Goal: Task Accomplishment & Management: Use online tool/utility

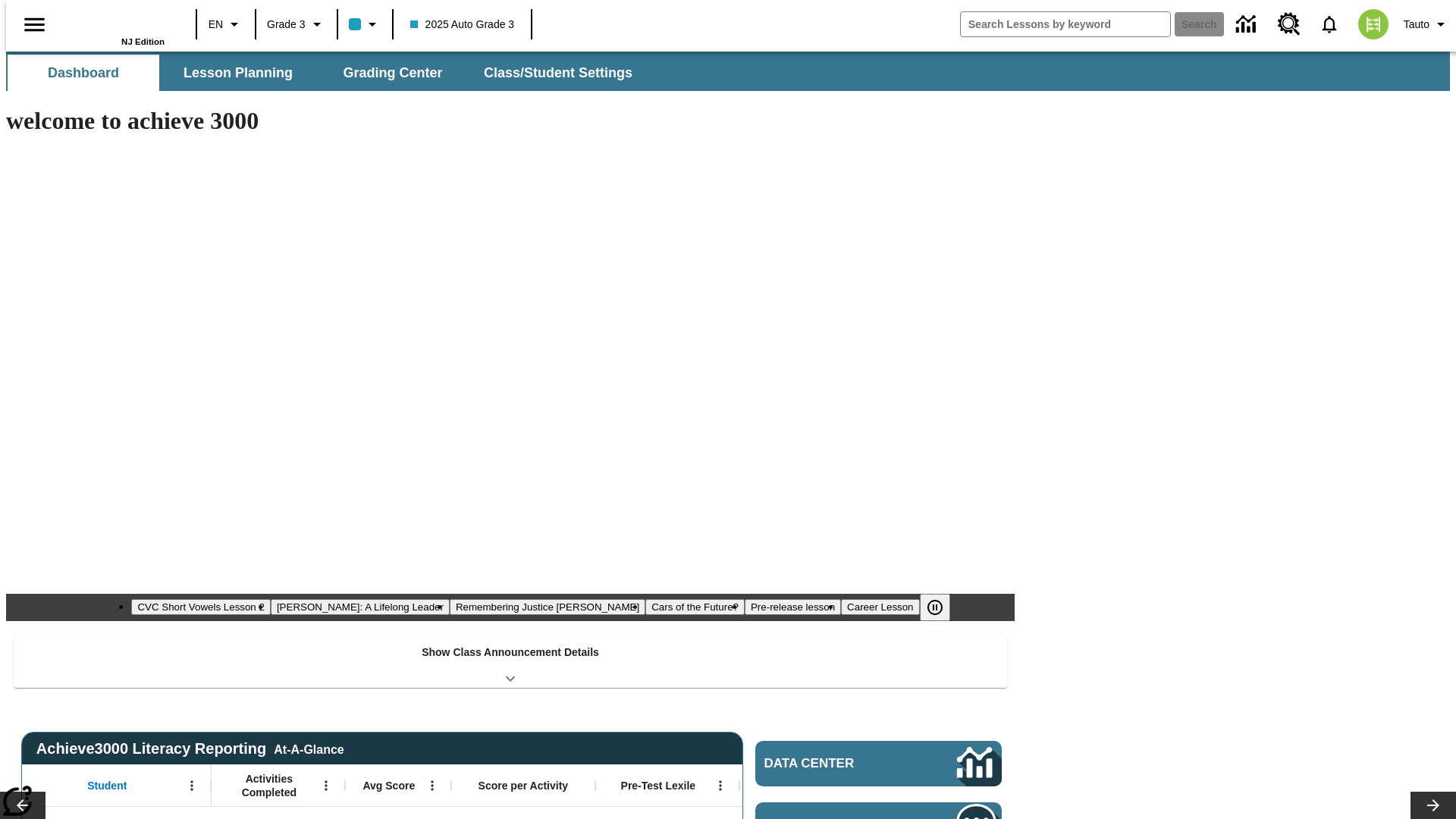
type input "-1"
click at [387, 73] on button "Grading Center" at bounding box center [392, 73] width 151 height 37
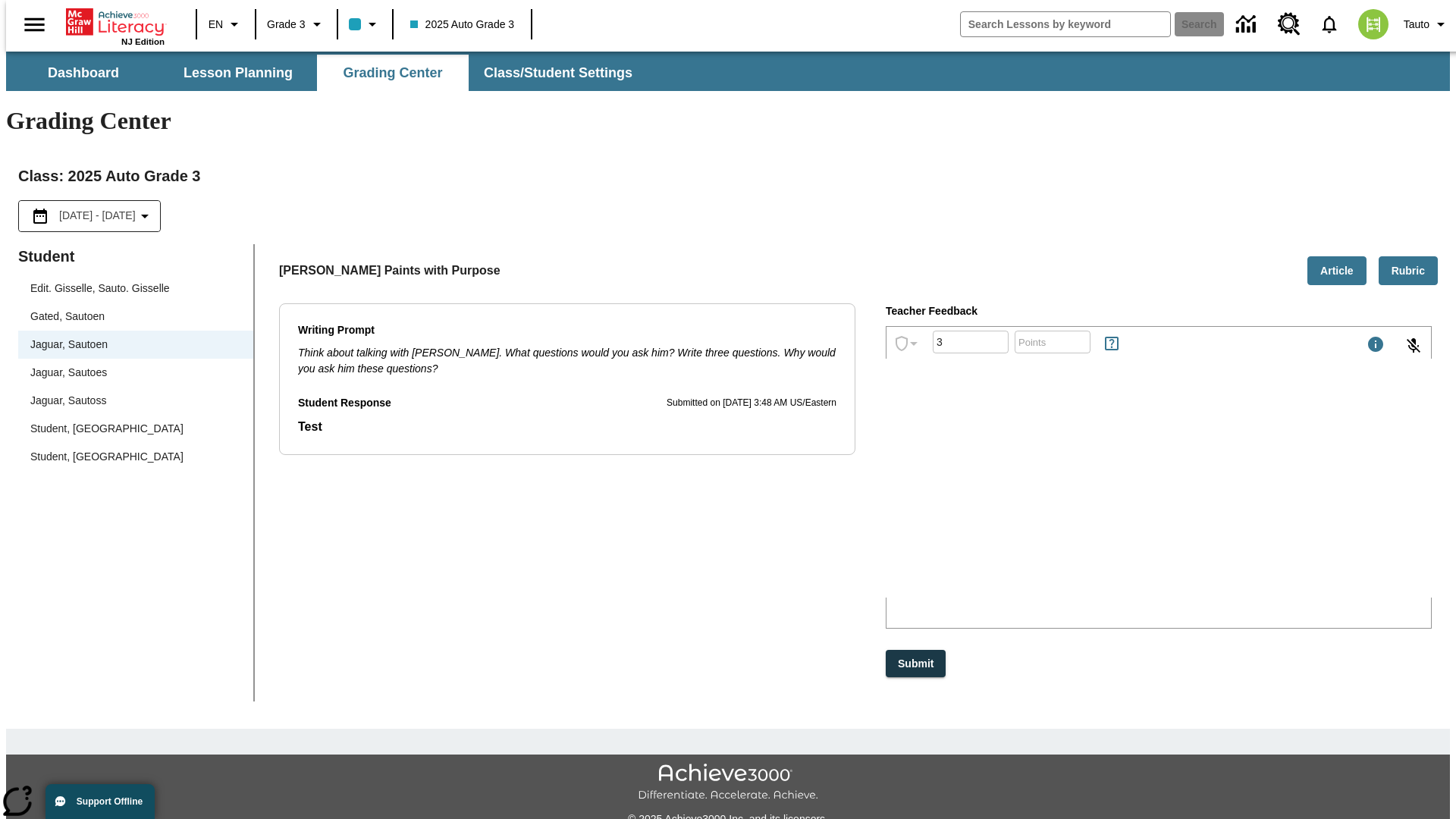
type input "3"
type input "10"
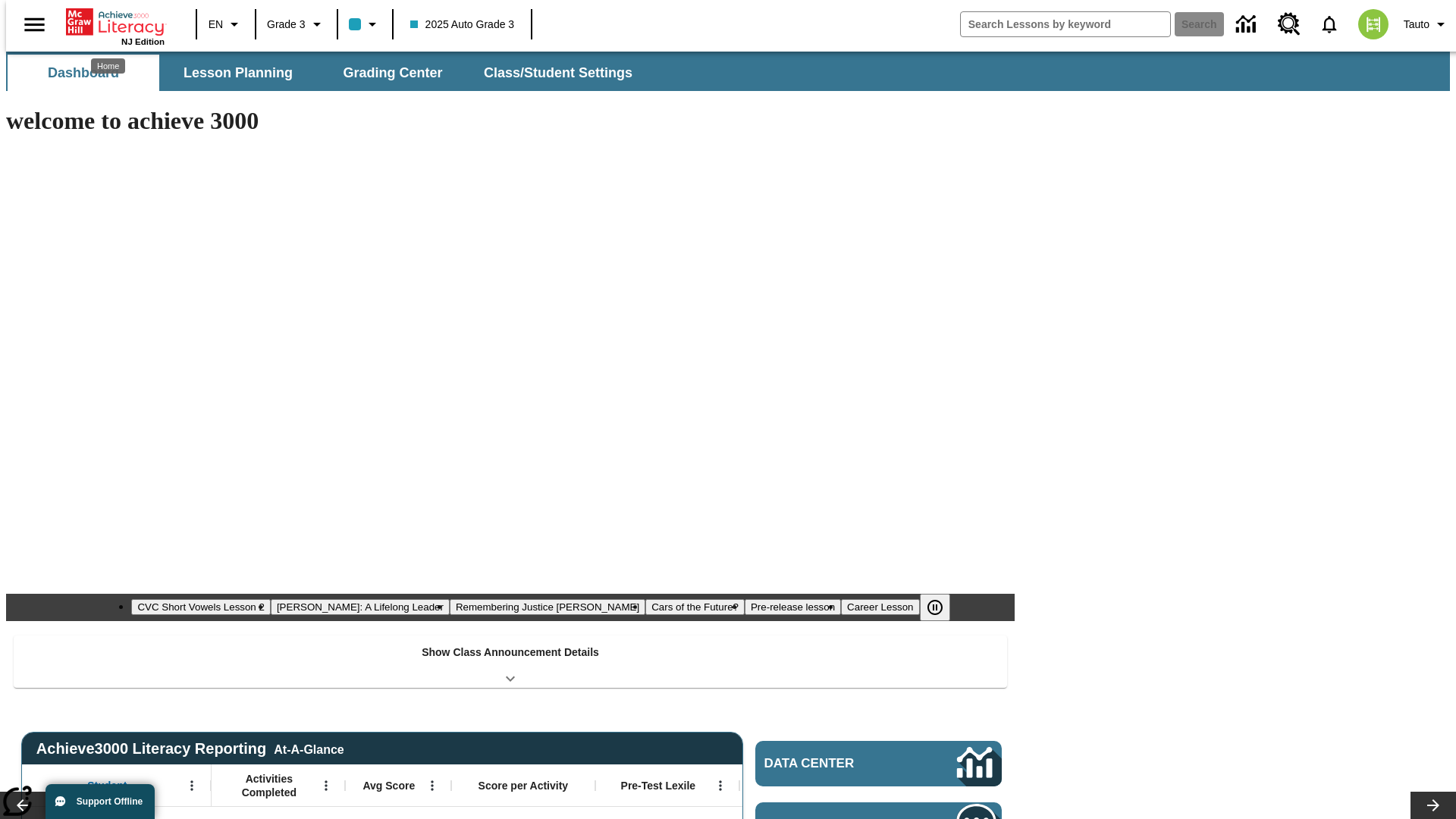
type input "-1"
click at [387, 73] on button "Grading Center" at bounding box center [392, 73] width 151 height 37
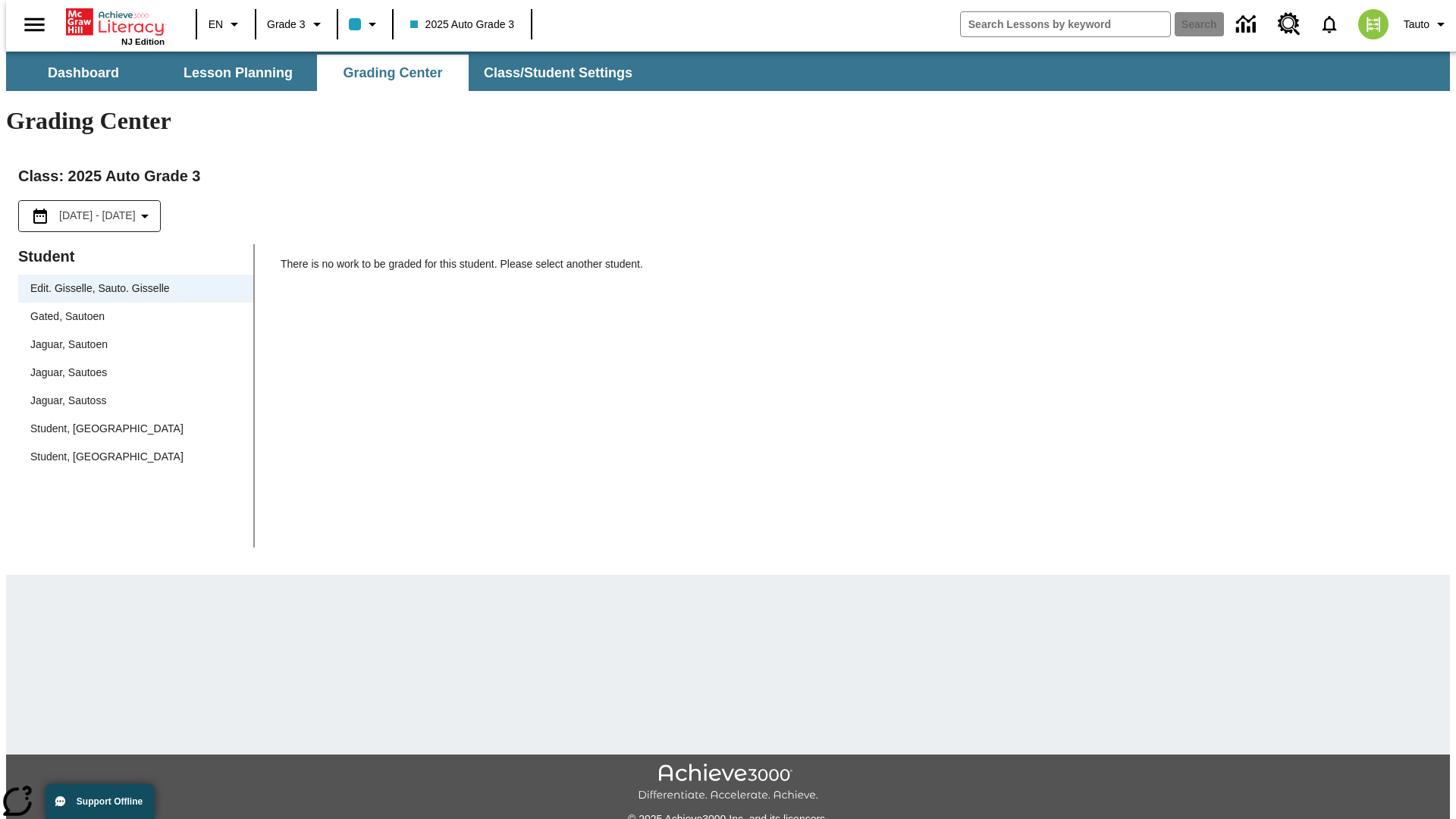
click at [131, 336] on span "Jaguar, Sautoen" at bounding box center [136, 344] width 211 height 16
